Goal: Check status: Check status

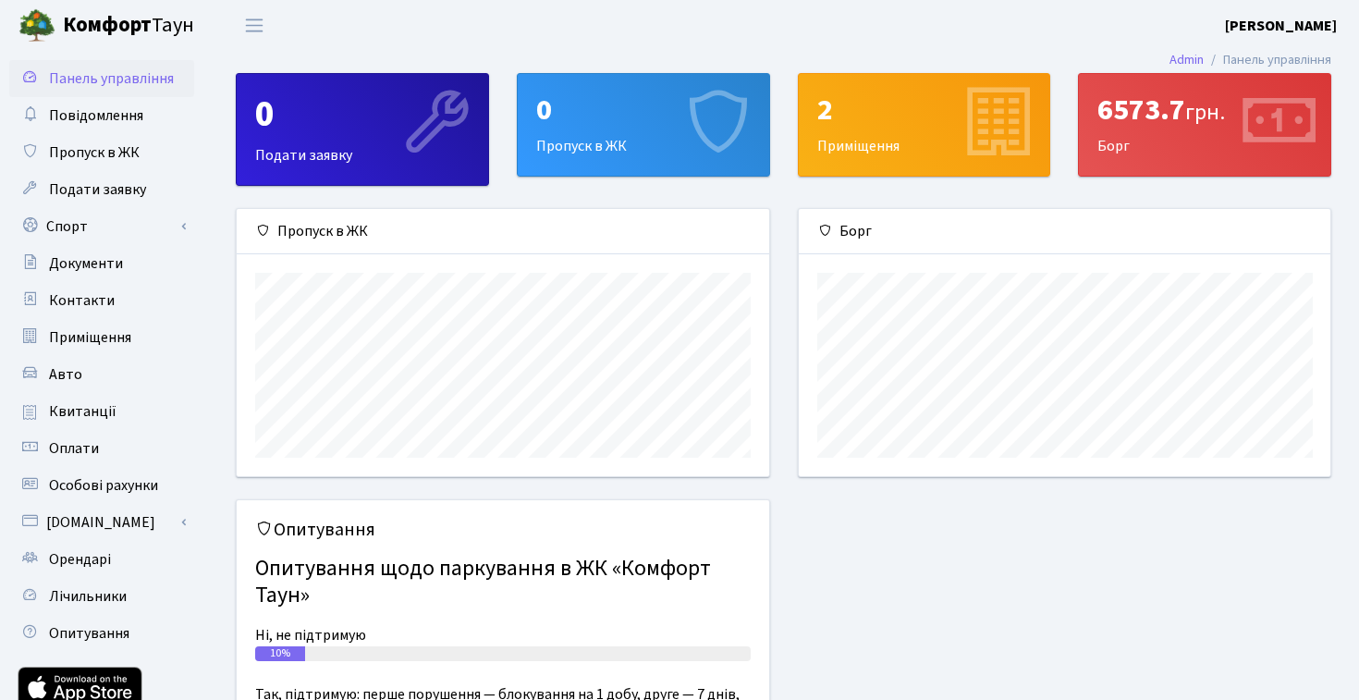
scroll to position [267, 532]
click at [108, 410] on span "Квитанції" at bounding box center [82, 411] width 67 height 20
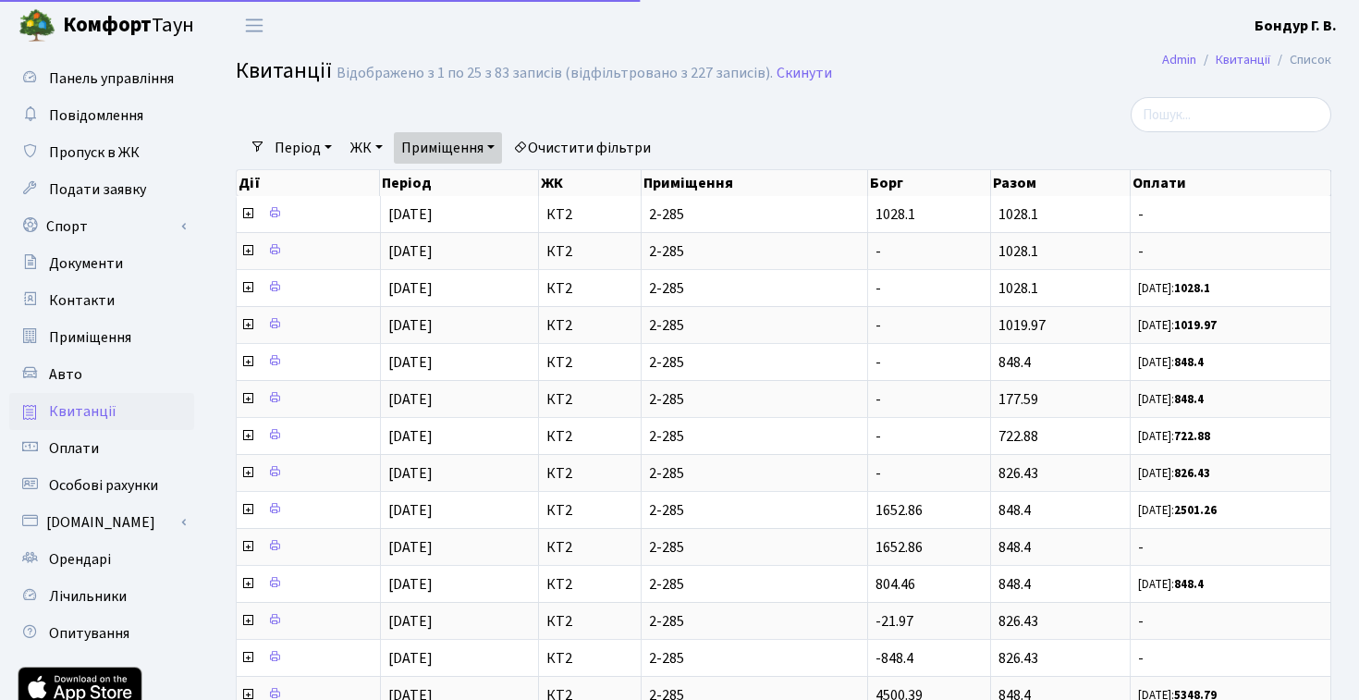
select select "25"
click at [470, 140] on link "Приміщення" at bounding box center [448, 147] width 108 height 31
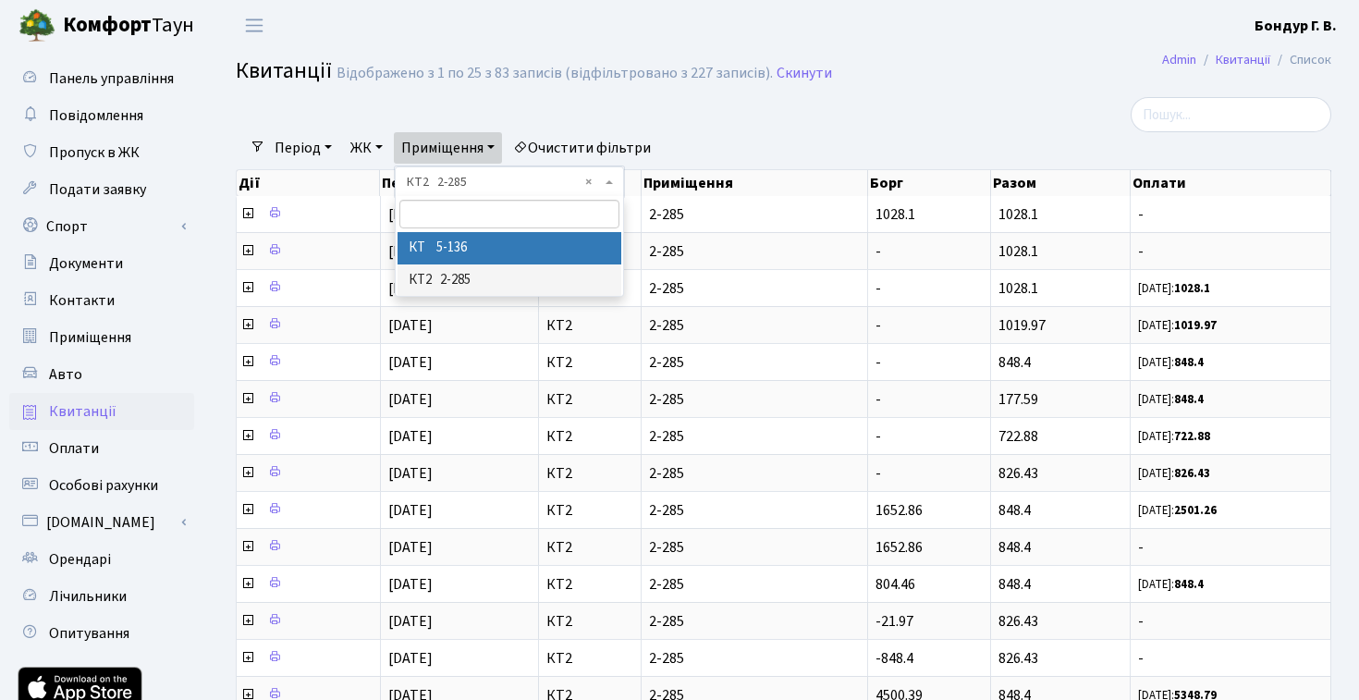
click at [481, 244] on li "КТ 5-136" at bounding box center [510, 248] width 224 height 32
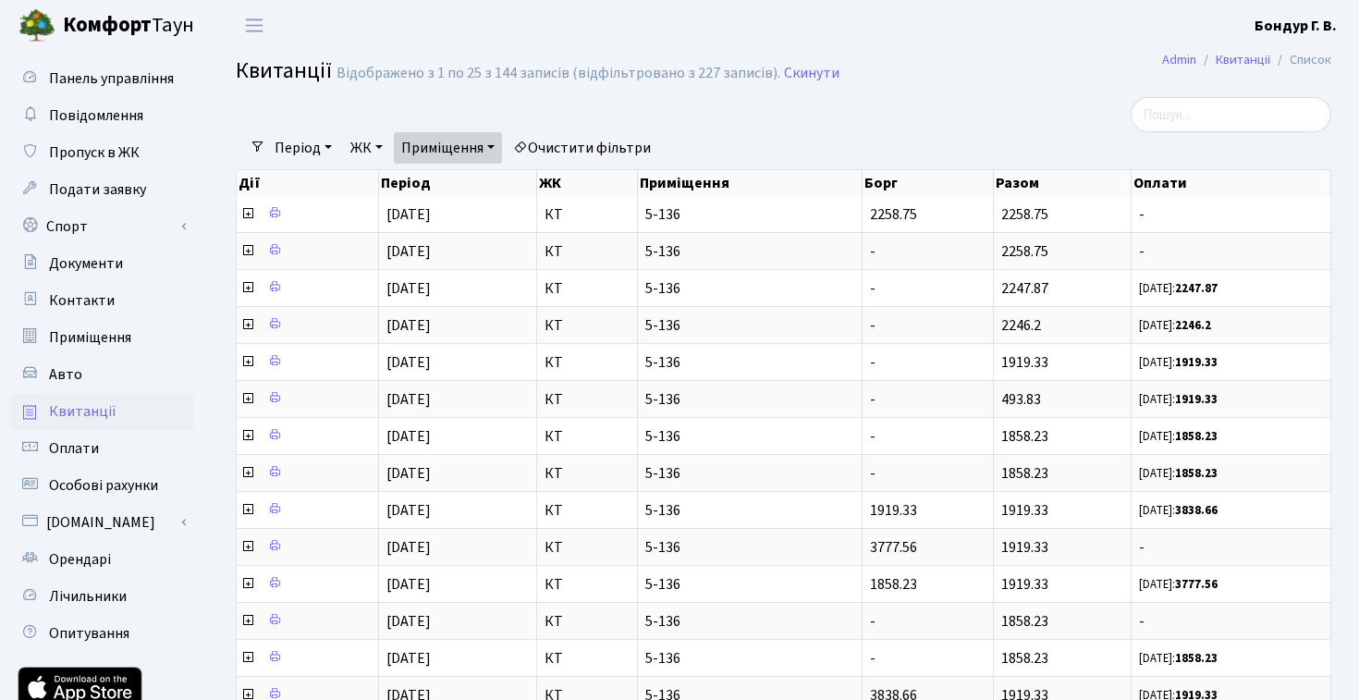
click at [464, 152] on link "Приміщення" at bounding box center [448, 147] width 108 height 31
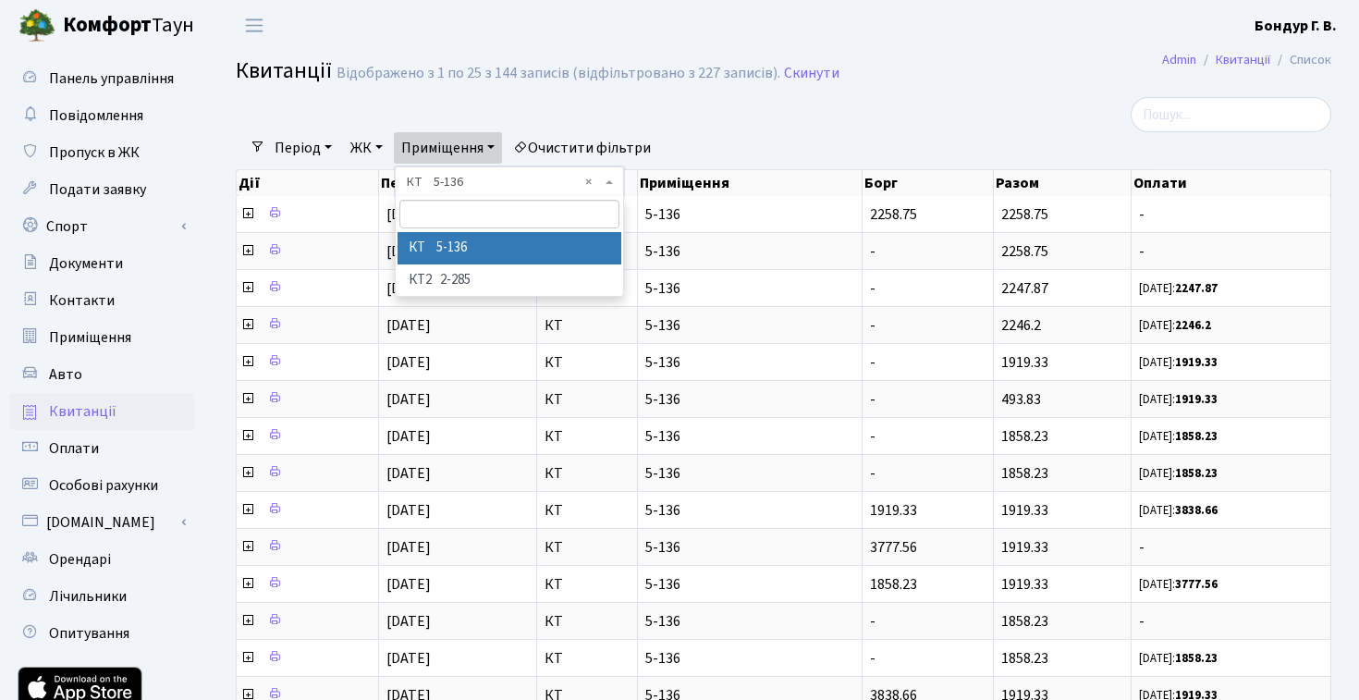
click at [462, 185] on span "× КТ 5-136" at bounding box center [504, 182] width 194 height 18
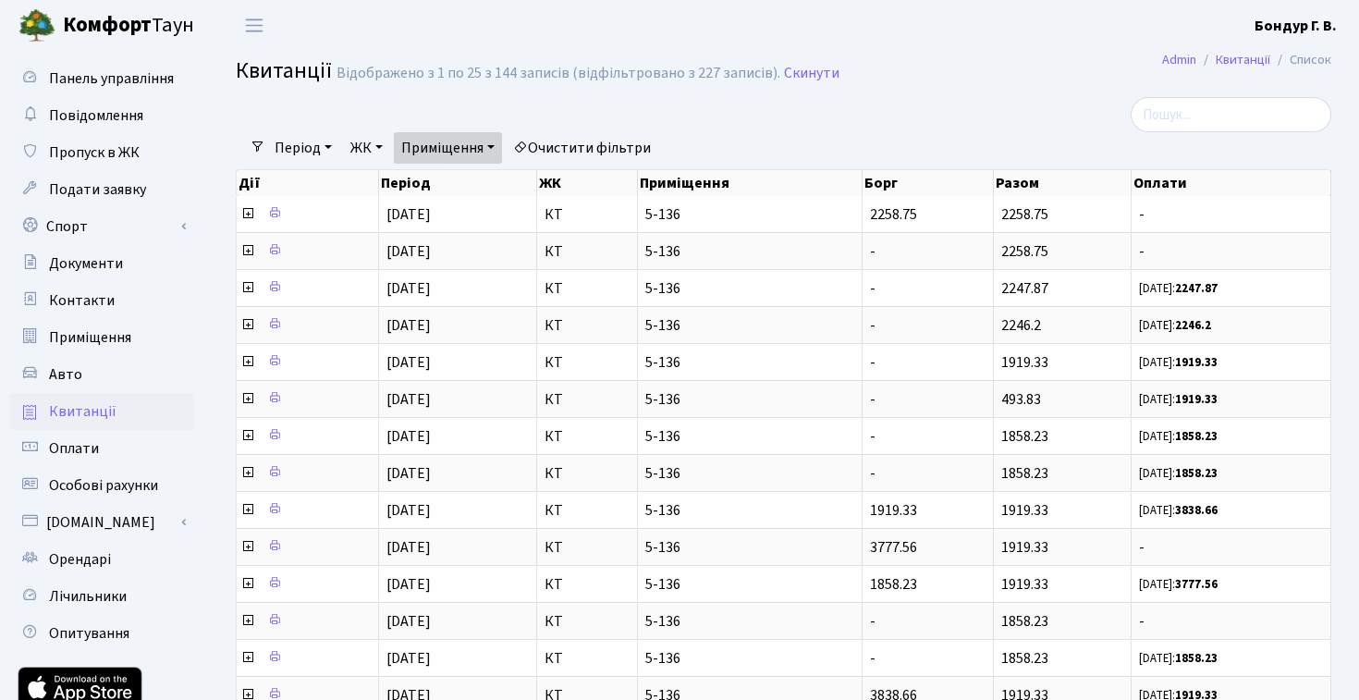
click at [459, 153] on link "Приміщення" at bounding box center [448, 147] width 108 height 31
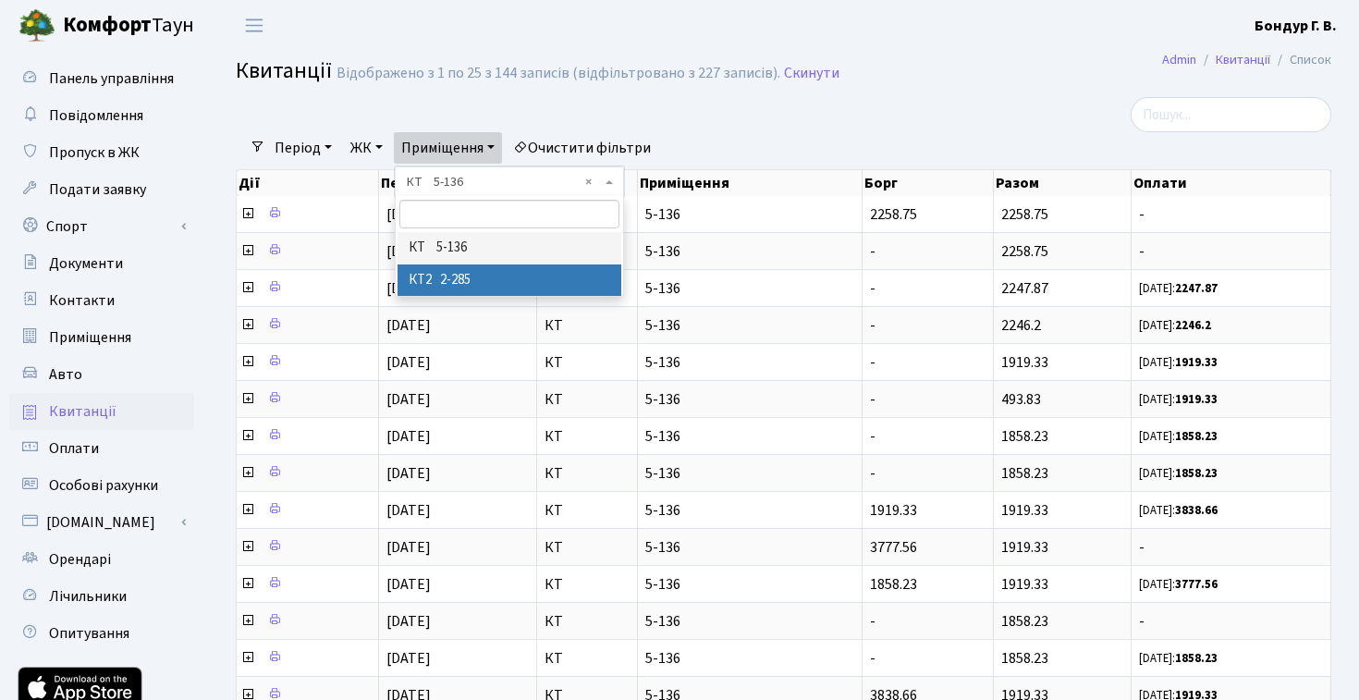
click at [477, 272] on li "КТ2 2-285" at bounding box center [510, 280] width 224 height 32
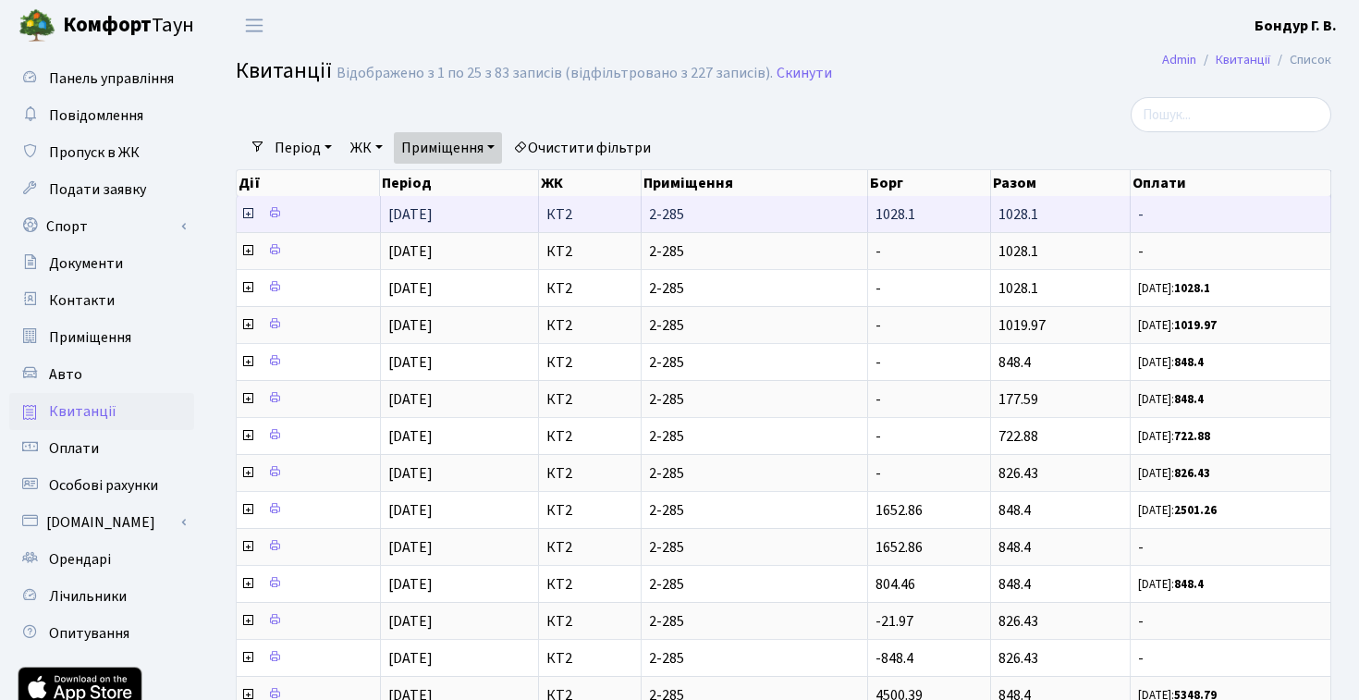
click at [251, 216] on icon at bounding box center [247, 213] width 15 height 15
